Goal: Navigation & Orientation: Find specific page/section

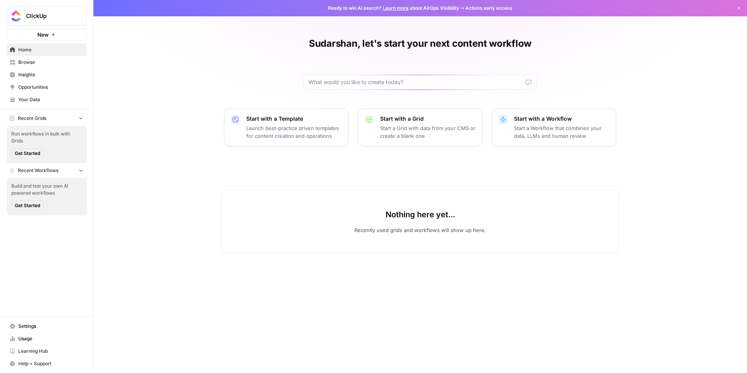
click at [28, 60] on span "Browse" at bounding box center [50, 62] width 65 height 7
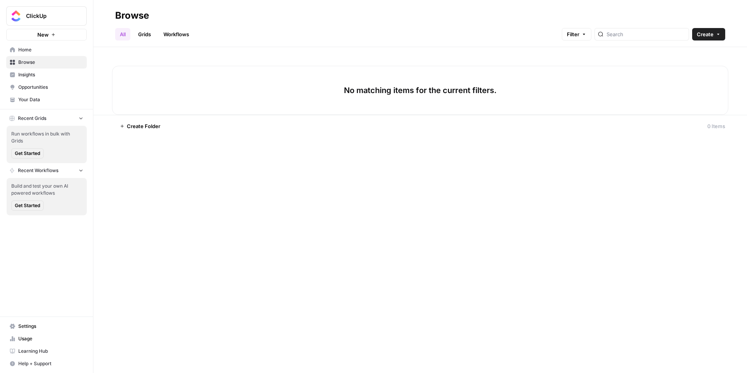
click at [145, 41] on header "Browse All Grids Workflows Filter Create" at bounding box center [420, 23] width 654 height 47
click at [144, 30] on link "Grids" at bounding box center [144, 34] width 22 height 12
click at [186, 33] on link "Workflows" at bounding box center [176, 34] width 35 height 12
click at [49, 81] on link "Opportunities" at bounding box center [46, 87] width 81 height 12
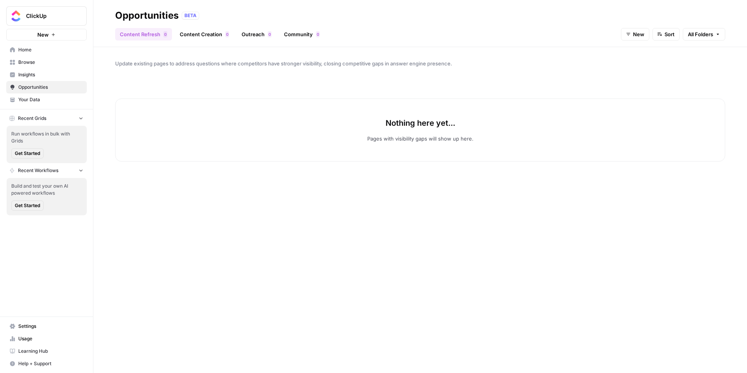
click at [42, 77] on span "Insights" at bounding box center [50, 74] width 65 height 7
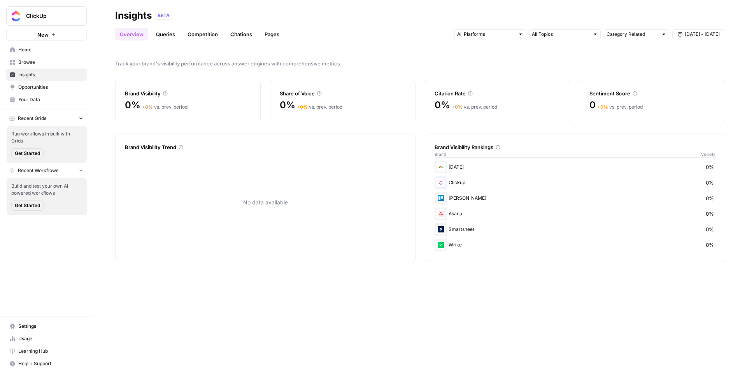
click at [39, 101] on span "Your Data" at bounding box center [50, 99] width 65 height 7
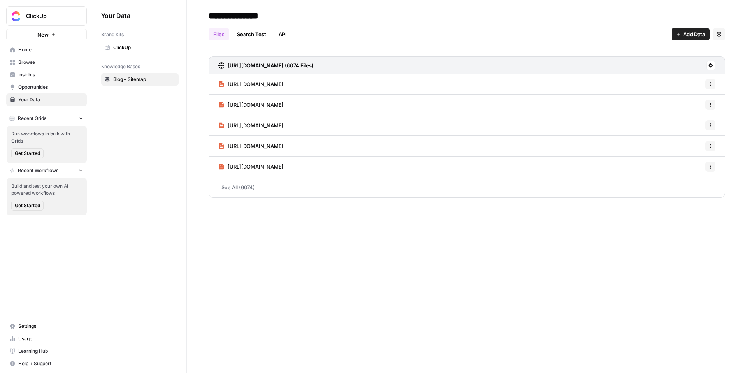
click at [32, 49] on span "Home" at bounding box center [50, 49] width 65 height 7
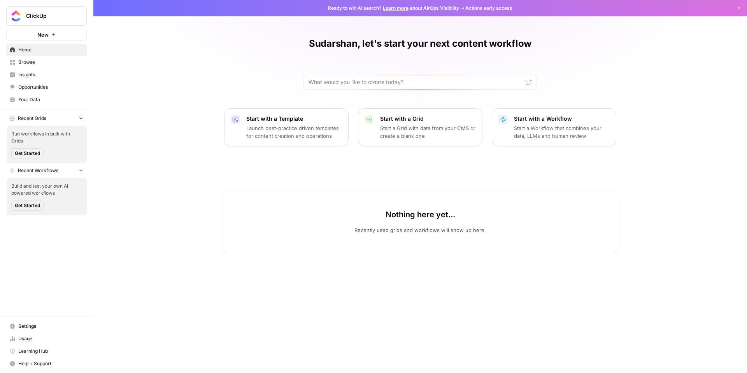
click at [31, 98] on span "Your Data" at bounding box center [50, 99] width 65 height 7
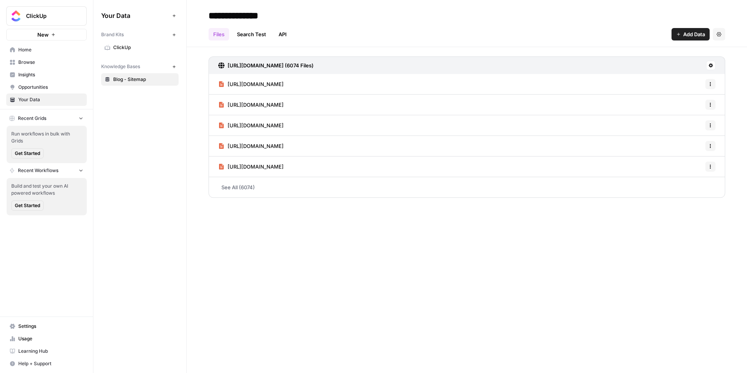
click at [254, 28] on link "Search Test" at bounding box center [251, 34] width 39 height 12
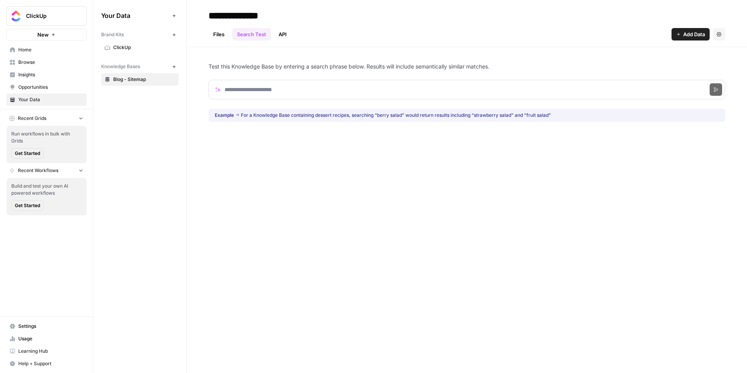
click at [278, 33] on link "API" at bounding box center [283, 34] width 18 height 12
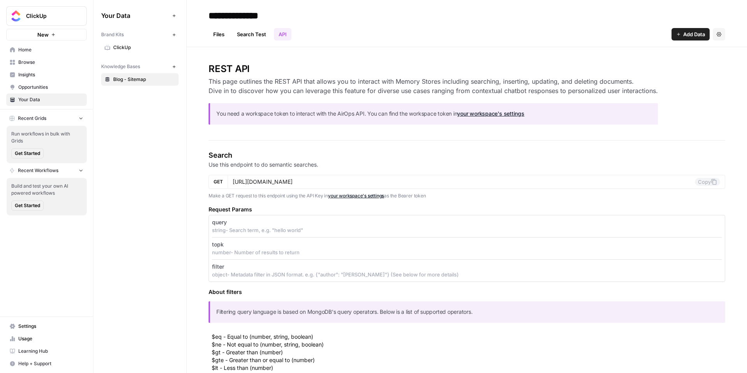
click at [42, 50] on span "Home" at bounding box center [50, 49] width 65 height 7
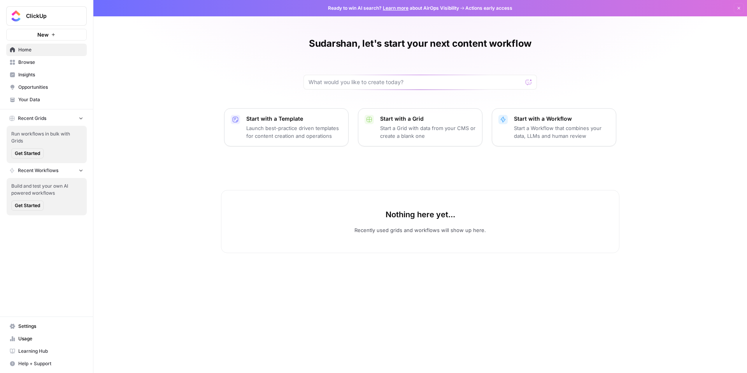
click at [25, 61] on span "Browse" at bounding box center [50, 62] width 65 height 7
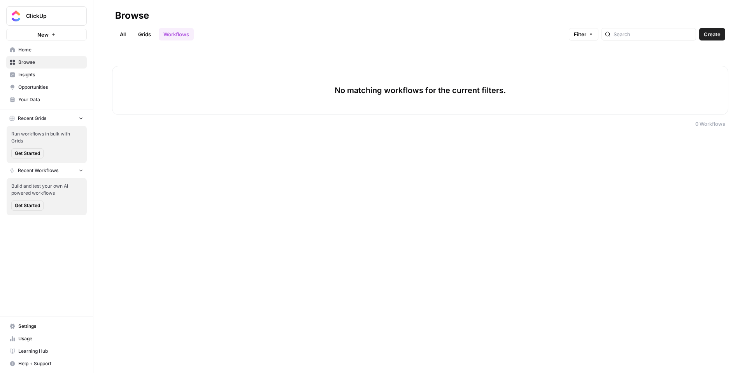
click at [36, 48] on span "Home" at bounding box center [50, 49] width 65 height 7
